Goal: Complete application form

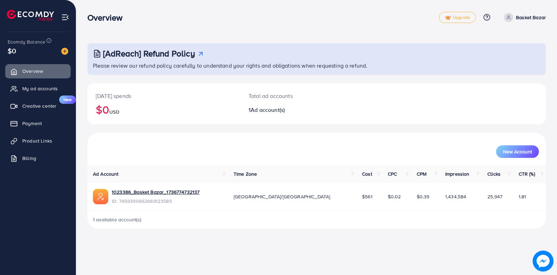
click at [356, 195] on td "$561" at bounding box center [369, 196] width 26 height 27
drag, startPoint x: 331, startPoint y: 195, endPoint x: 317, endPoint y: 197, distance: 13.7
click at [356, 197] on td "$561" at bounding box center [369, 196] width 26 height 27
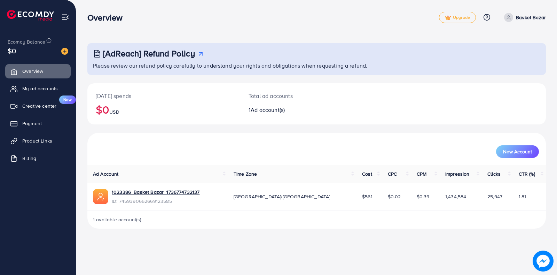
copy span "$561"
click at [46, 90] on span "My ad accounts" at bounding box center [42, 88] width 36 height 7
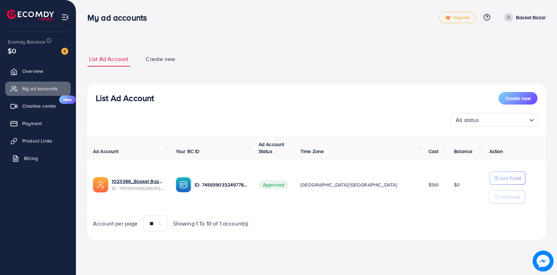
click at [39, 158] on link "Billing" at bounding box center [37, 158] width 65 height 14
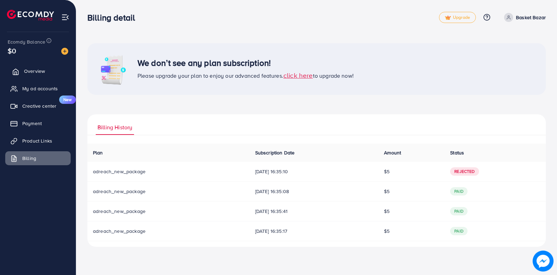
click at [32, 74] on span "Overview" at bounding box center [34, 71] width 21 height 7
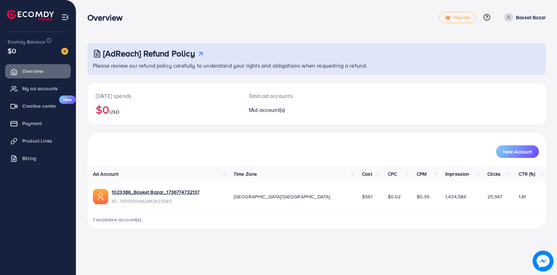
click at [63, 20] on img at bounding box center [65, 17] width 8 height 8
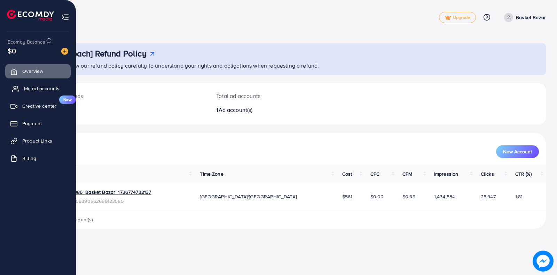
click at [29, 90] on span "My ad accounts" at bounding box center [42, 88] width 36 height 7
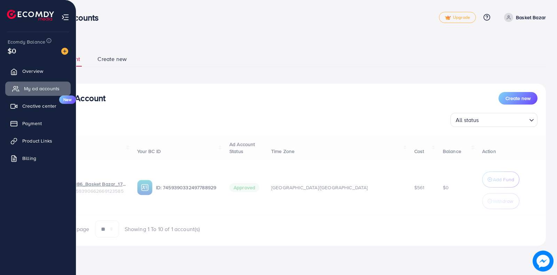
click at [29, 90] on span "My ad accounts" at bounding box center [42, 88] width 36 height 7
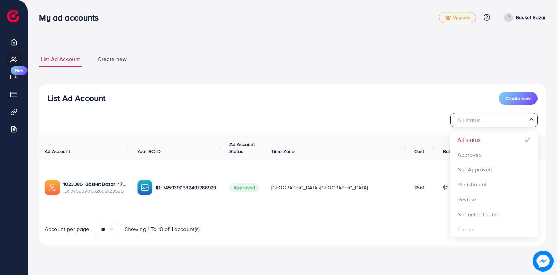
click at [478, 122] on div "All status" at bounding box center [490, 119] width 74 height 12
click at [516, 123] on input "Search for option" at bounding box center [490, 120] width 73 height 11
click at [436, 86] on div "List Ad Account Create new All status Loading... All status Approved Not Approv…" at bounding box center [292, 165] width 507 height 162
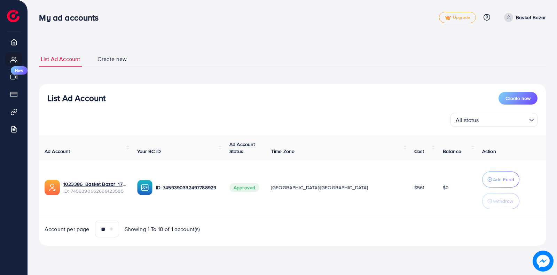
click at [510, 17] on icon at bounding box center [508, 17] width 5 height 5
click at [496, 43] on span "Profile" at bounding box center [503, 41] width 16 height 8
select select "********"
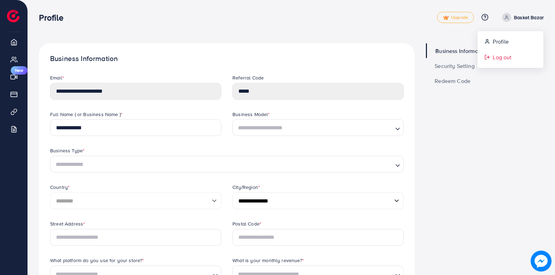
click at [497, 57] on span "Log out" at bounding box center [502, 57] width 19 height 8
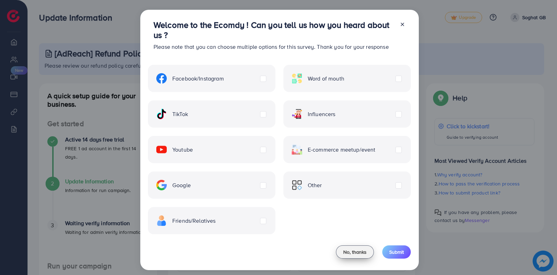
click at [340, 247] on button "No, thanks" at bounding box center [355, 251] width 38 height 13
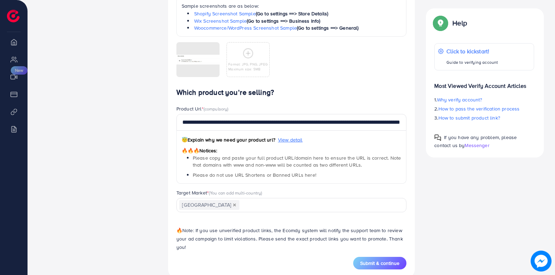
scroll to position [387, 0]
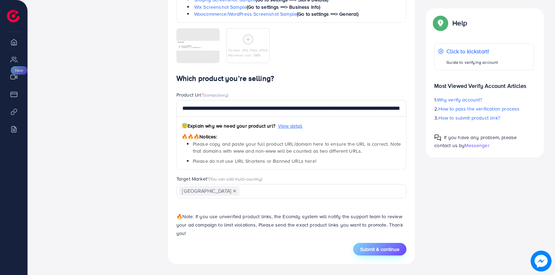
click at [366, 246] on span "Submit & continue" at bounding box center [379, 248] width 39 height 7
click at [375, 248] on span "Submit & continue" at bounding box center [379, 248] width 39 height 7
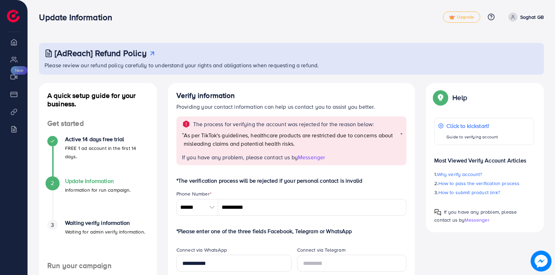
scroll to position [0, 0]
click at [520, 16] on p "Soghat GB" at bounding box center [532, 17] width 24 height 8
click at [516, 16] on span at bounding box center [513, 17] width 9 height 9
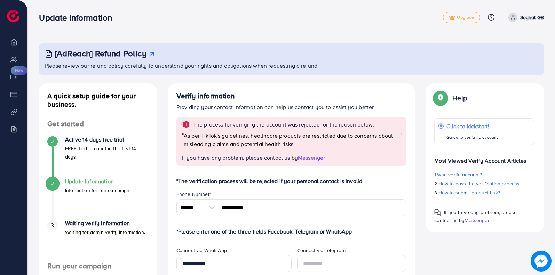
click at [516, 16] on span at bounding box center [513, 17] width 9 height 9
click at [11, 44] on li "Overview" at bounding box center [14, 42] width 28 height 14
drag, startPoint x: 11, startPoint y: 44, endPoint x: 11, endPoint y: 36, distance: 8.7
click at [11, 36] on li "Overview" at bounding box center [14, 42] width 28 height 14
click at [16, 23] on div at bounding box center [38, 12] width 76 height 25
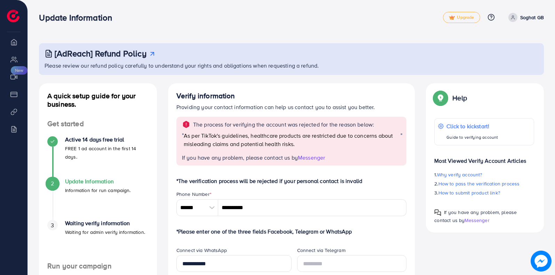
drag, startPoint x: 16, startPoint y: 23, endPoint x: 13, endPoint y: 12, distance: 11.7
click at [13, 12] on div at bounding box center [38, 12] width 76 height 25
click at [13, 13] on img at bounding box center [13, 16] width 13 height 13
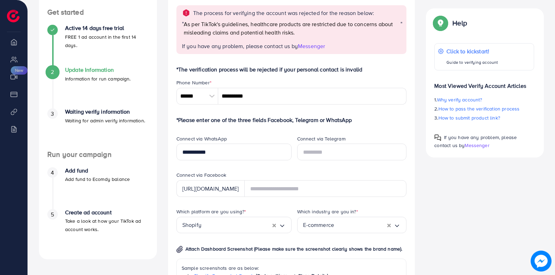
scroll to position [125, 0]
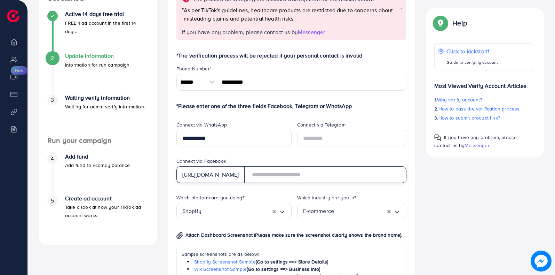
click at [304, 176] on input "text" at bounding box center [325, 174] width 163 height 17
paste input "**********"
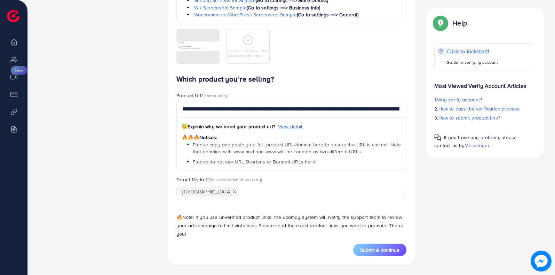
scroll to position [387, 0]
type input "**********"
click at [374, 249] on span "Submit & continue" at bounding box center [379, 248] width 39 height 7
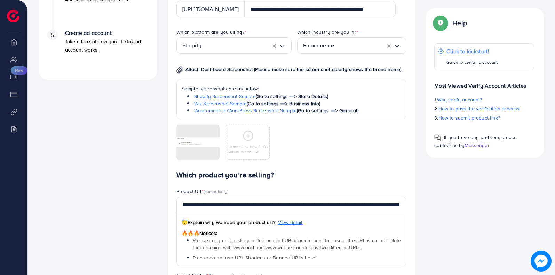
scroll to position [290, 0]
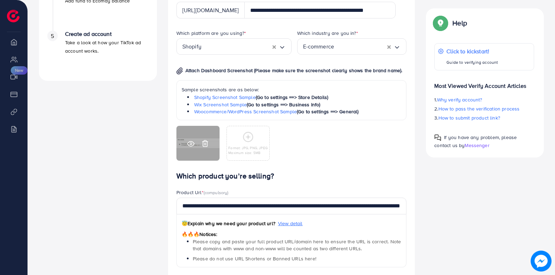
click at [209, 148] on div at bounding box center [197, 143] width 43 height 35
click at [192, 140] on icon at bounding box center [190, 143] width 7 height 7
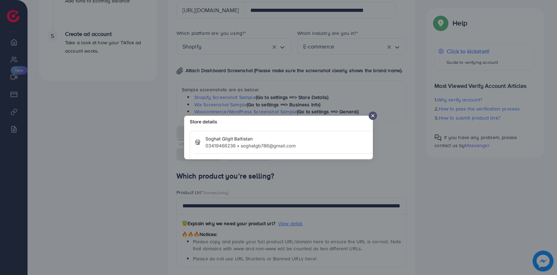
click at [372, 115] on icon at bounding box center [373, 116] width 6 height 6
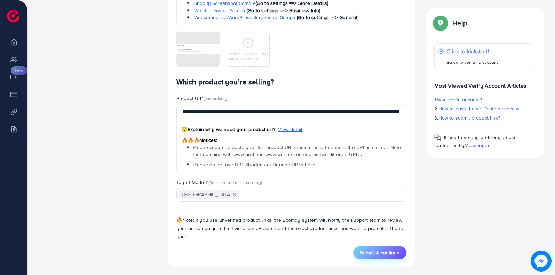
scroll to position [387, 0]
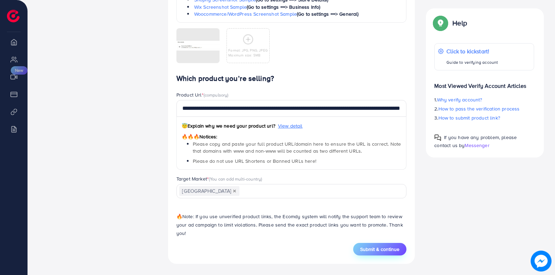
click at [374, 246] on span "Submit & continue" at bounding box center [379, 248] width 39 height 7
click at [374, 246] on div "Submit & continue" at bounding box center [291, 249] width 230 height 13
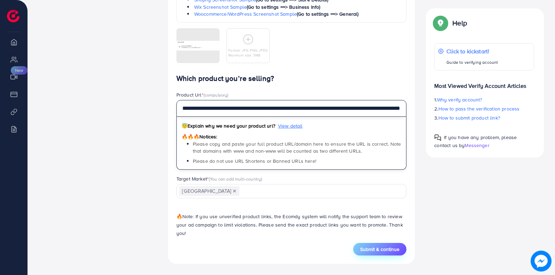
click at [374, 111] on input "**********" at bounding box center [291, 108] width 230 height 17
click at [390, 110] on input "**********" at bounding box center [291, 108] width 230 height 17
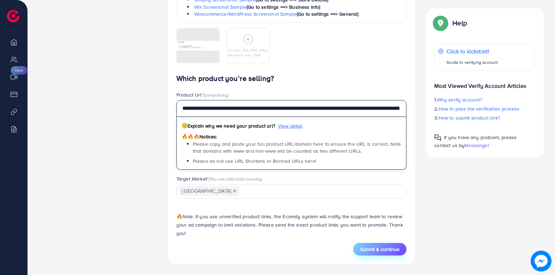
click at [390, 110] on input "**********" at bounding box center [291, 108] width 230 height 17
click at [396, 108] on input "**********" at bounding box center [291, 108] width 230 height 17
click at [386, 112] on input "**********" at bounding box center [291, 108] width 230 height 17
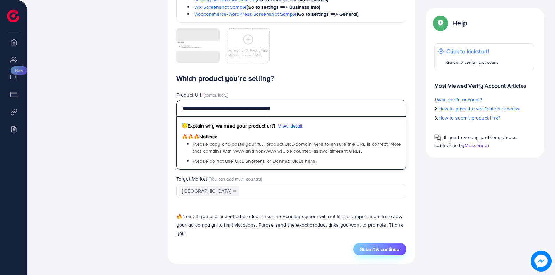
type input "**********"
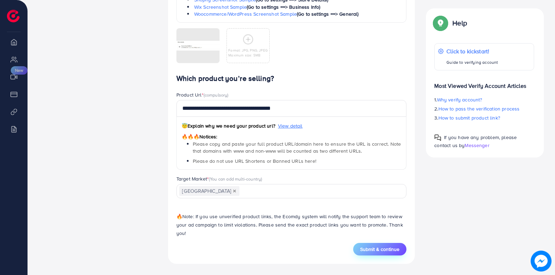
click at [364, 245] on span "Submit & continue" at bounding box center [379, 248] width 39 height 7
type input "**********"
